Goal: Register for event/course

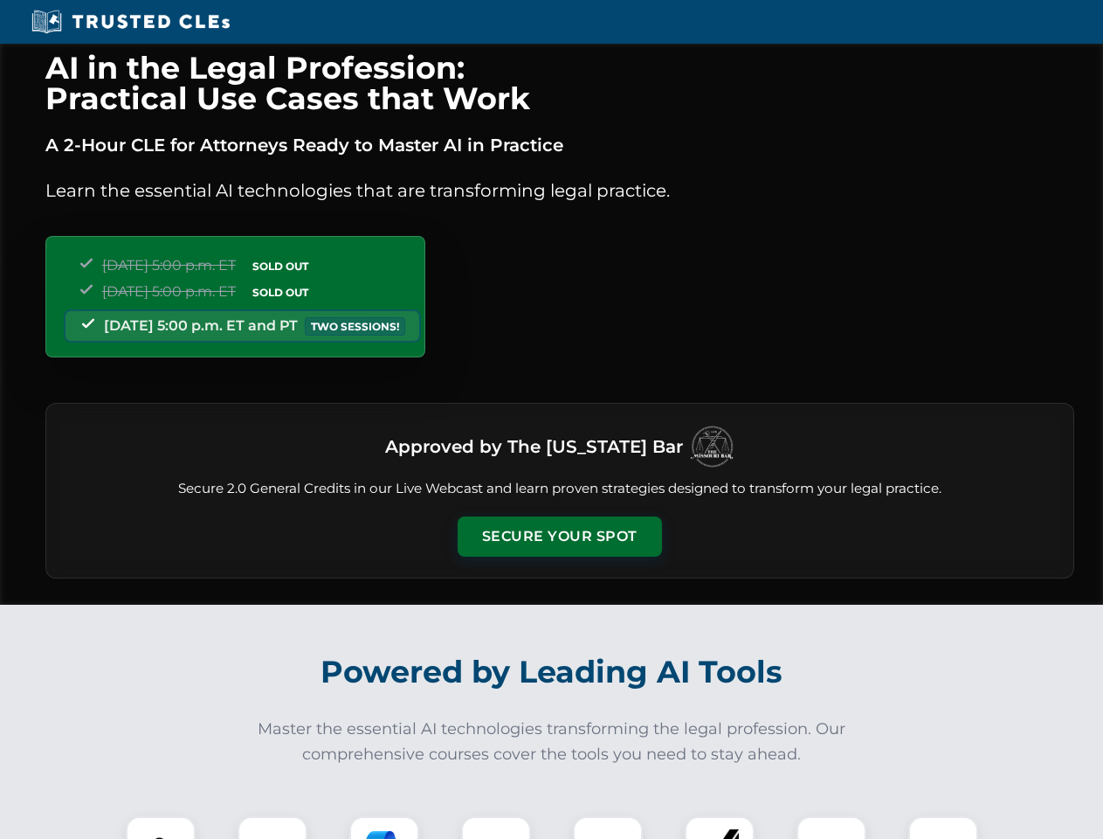
click at [559, 536] on button "Secure Your Spot" at bounding box center [560, 536] width 204 height 40
click at [161, 827] on img at bounding box center [160, 850] width 51 height 51
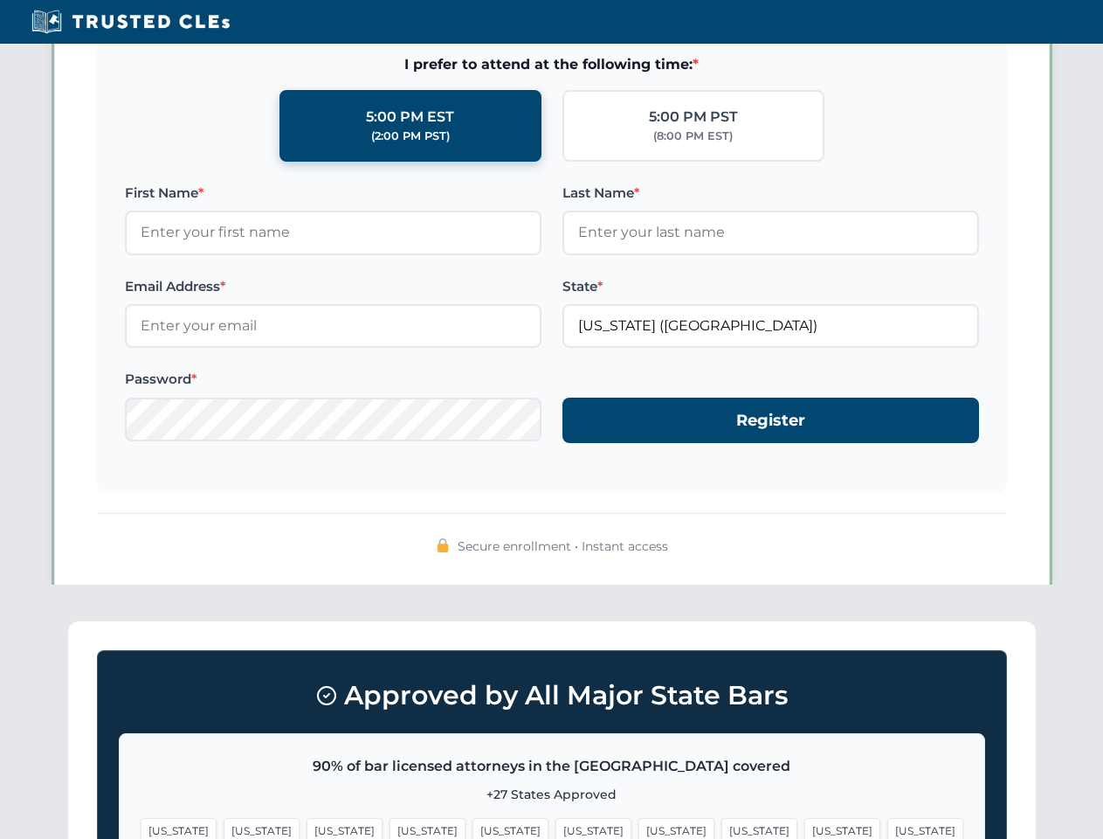
click at [638, 827] on span "[US_STATE]" at bounding box center [676, 830] width 76 height 25
click at [804, 827] on span "[US_STATE]" at bounding box center [842, 830] width 76 height 25
